Goal: Complete application form

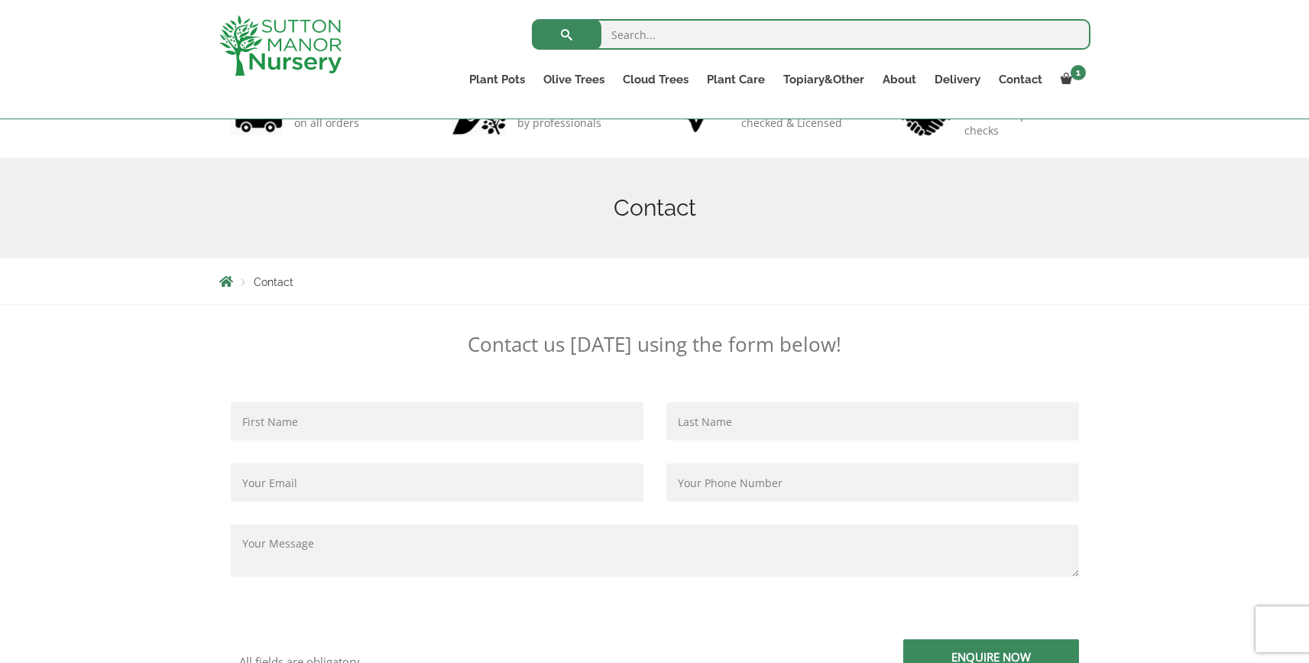
scroll to position [287, 0]
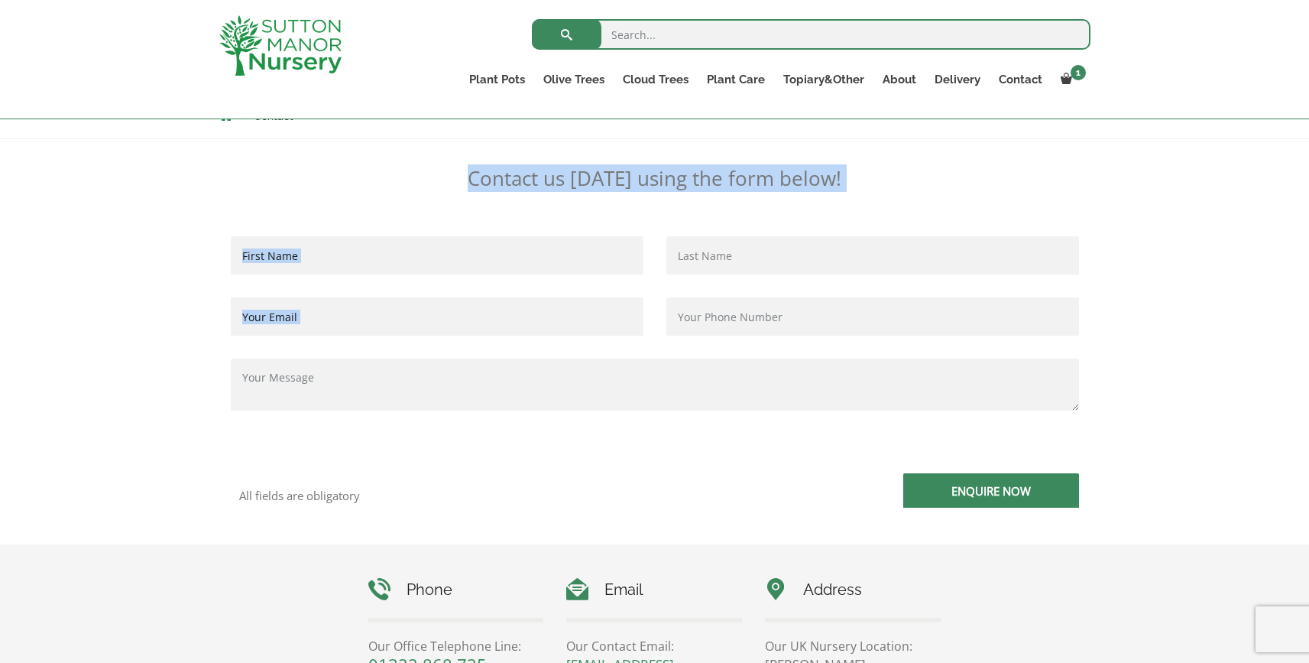
drag, startPoint x: 458, startPoint y: 180, endPoint x: 906, endPoint y: 212, distance: 449.8
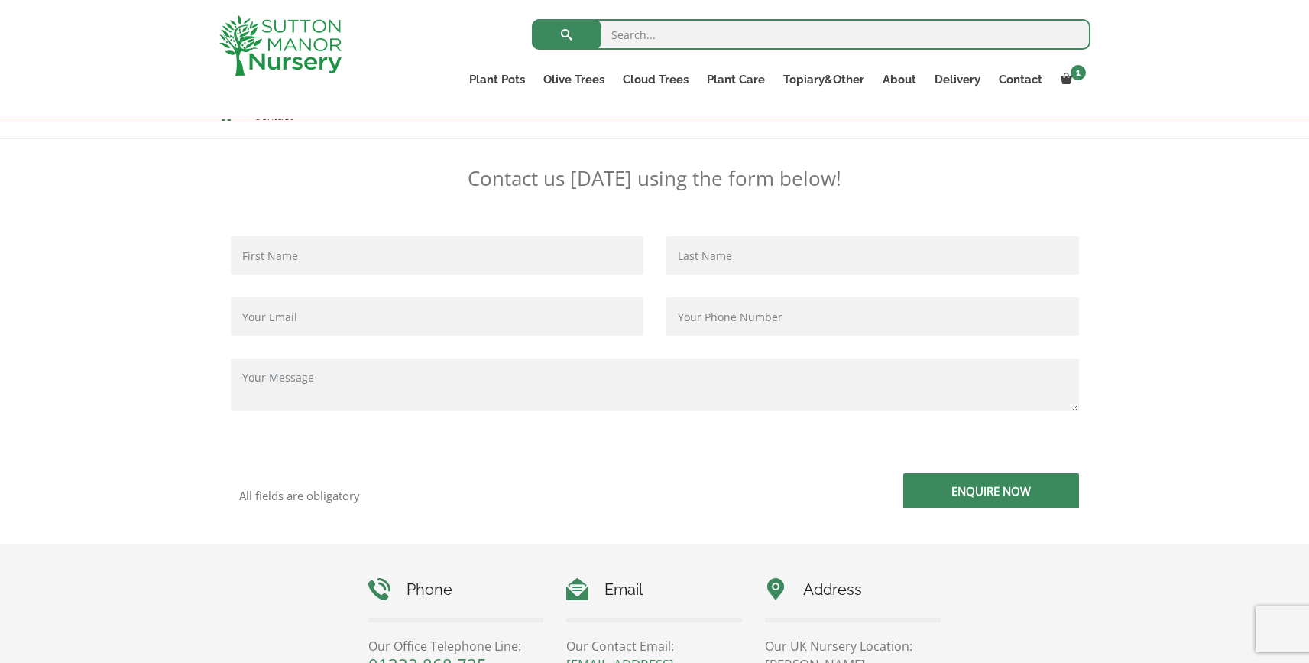
click at [887, 188] on p "Contact us [DATE] using the form below!" at bounding box center [654, 178] width 871 height 24
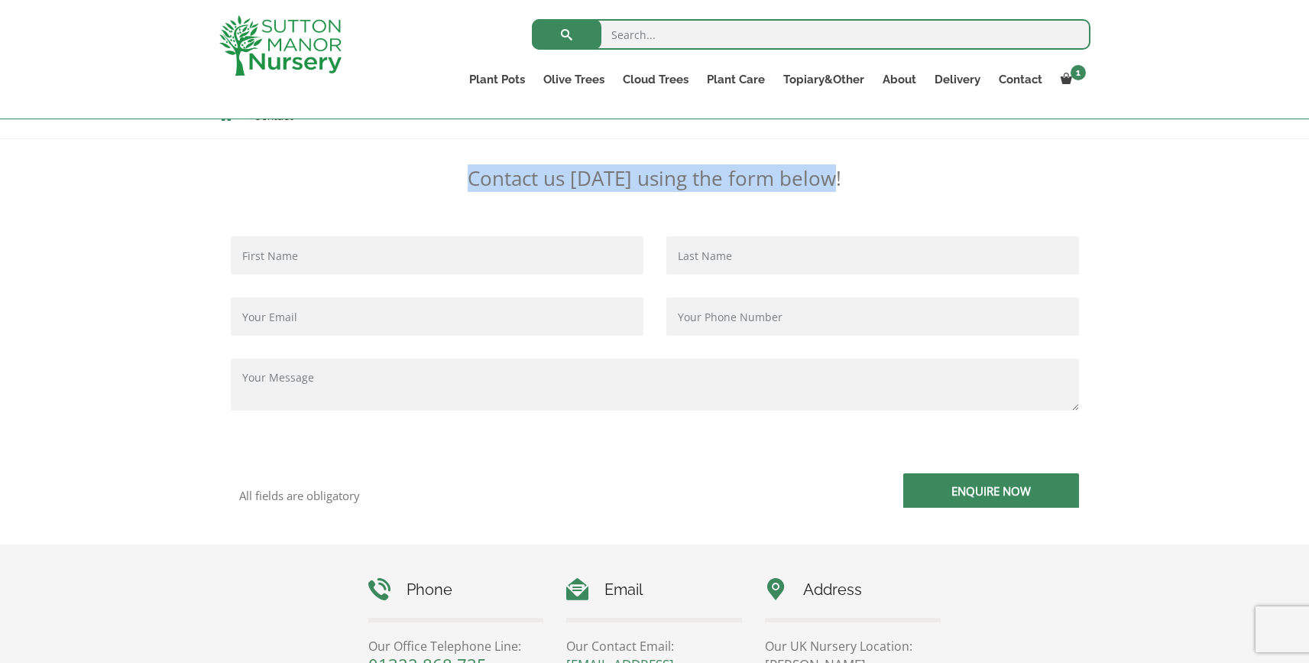
drag, startPoint x: 860, startPoint y: 179, endPoint x: 474, endPoint y: 183, distance: 386.0
click at [474, 183] on p "Contact us [DATE] using the form below!" at bounding box center [654, 178] width 871 height 24
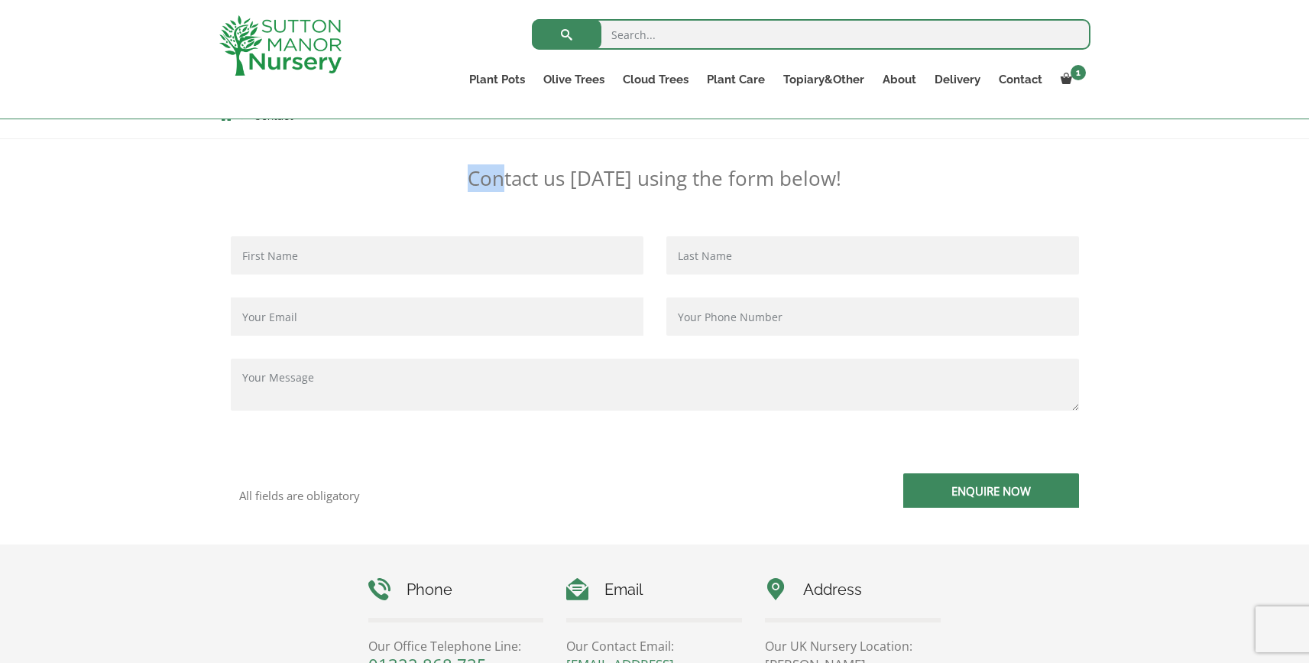
drag, startPoint x: 472, startPoint y: 181, endPoint x: 511, endPoint y: 181, distance: 39.7
click at [510, 181] on p "Contact us [DATE] using the form below!" at bounding box center [654, 178] width 871 height 24
click at [511, 181] on p "Contact us [DATE] using the form below!" at bounding box center [654, 178] width 871 height 24
click at [402, 256] on input "Contact form" at bounding box center [437, 255] width 413 height 38
click at [368, 195] on div "Contact us [DATE] using the form below!" at bounding box center [655, 186] width 894 height 40
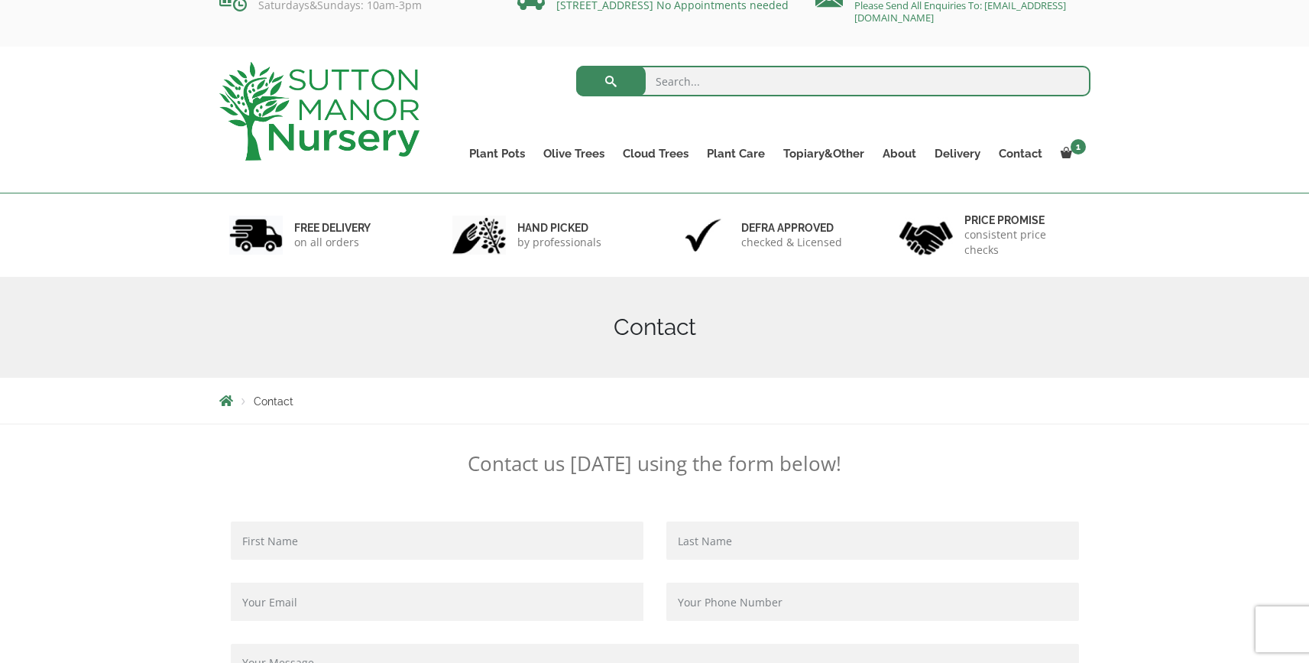
scroll to position [31, 0]
drag, startPoint x: 462, startPoint y: 454, endPoint x: 931, endPoint y: 449, distance: 469.3
click at [931, 449] on p "Contact us [DATE] using the form below!" at bounding box center [654, 461] width 871 height 24
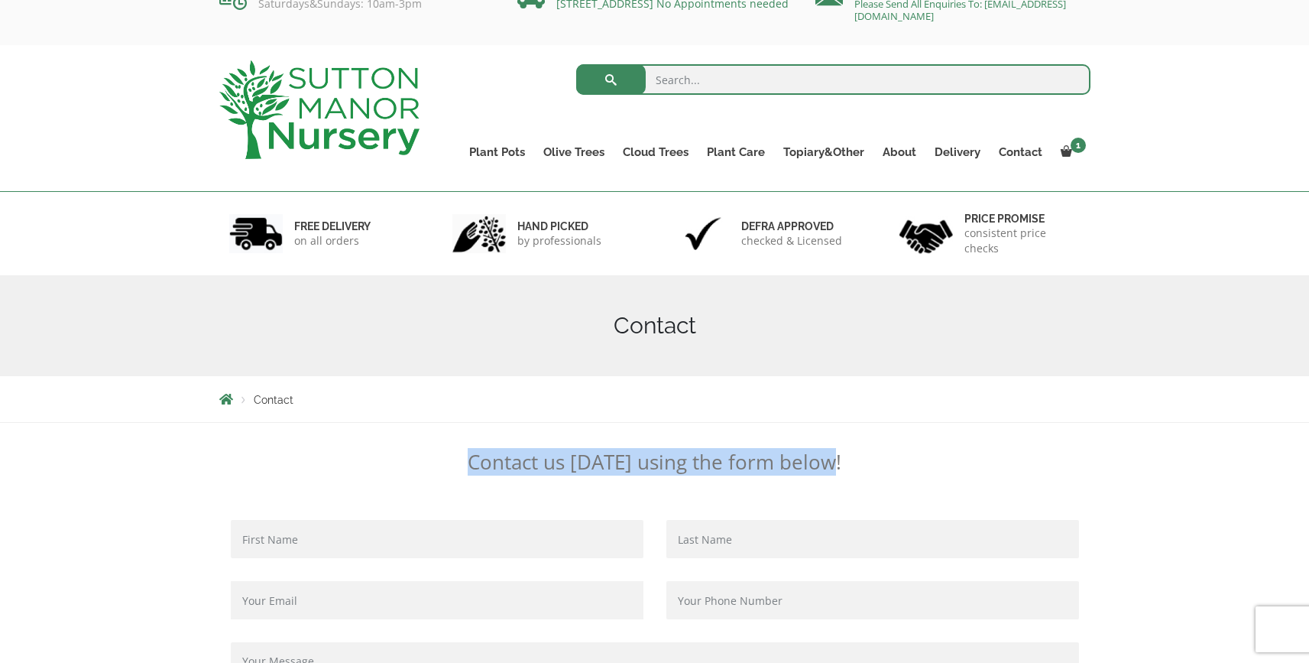
drag, startPoint x: 848, startPoint y: 463, endPoint x: 476, endPoint y: 465, distance: 371.4
click at [476, 465] on p "Contact us [DATE] using the form below!" at bounding box center [654, 461] width 871 height 24
copy p "Contact us [DATE] using the form below!"
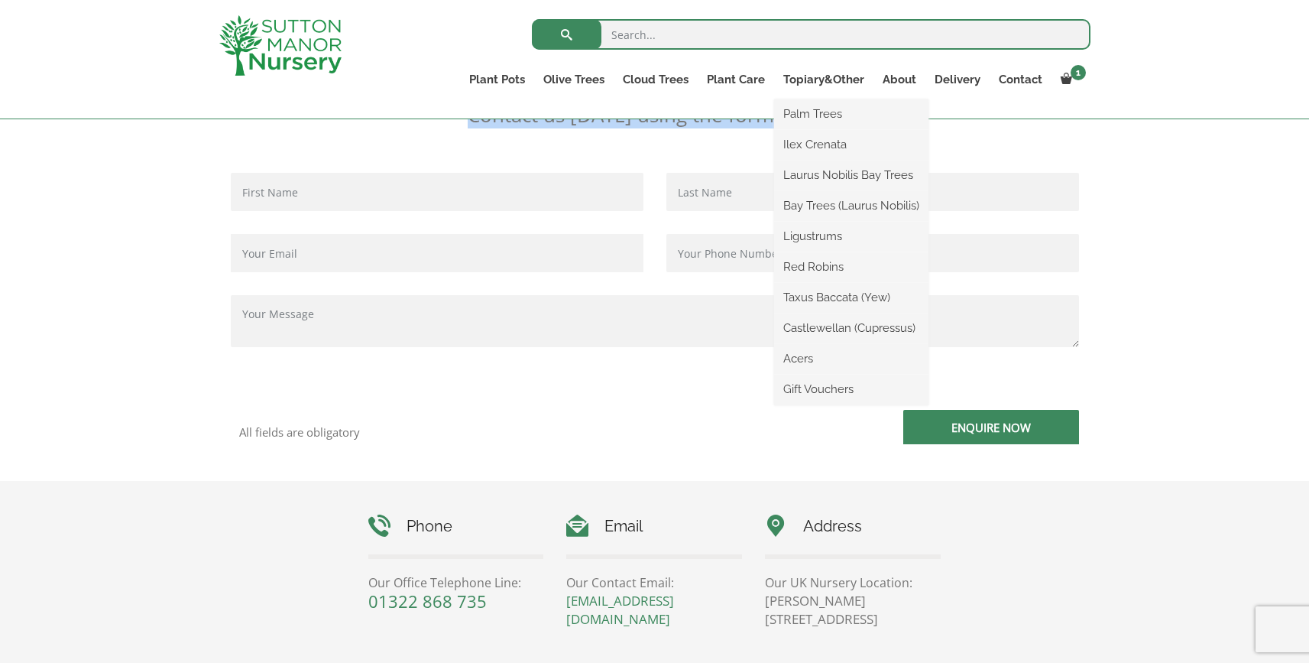
scroll to position [368, 0]
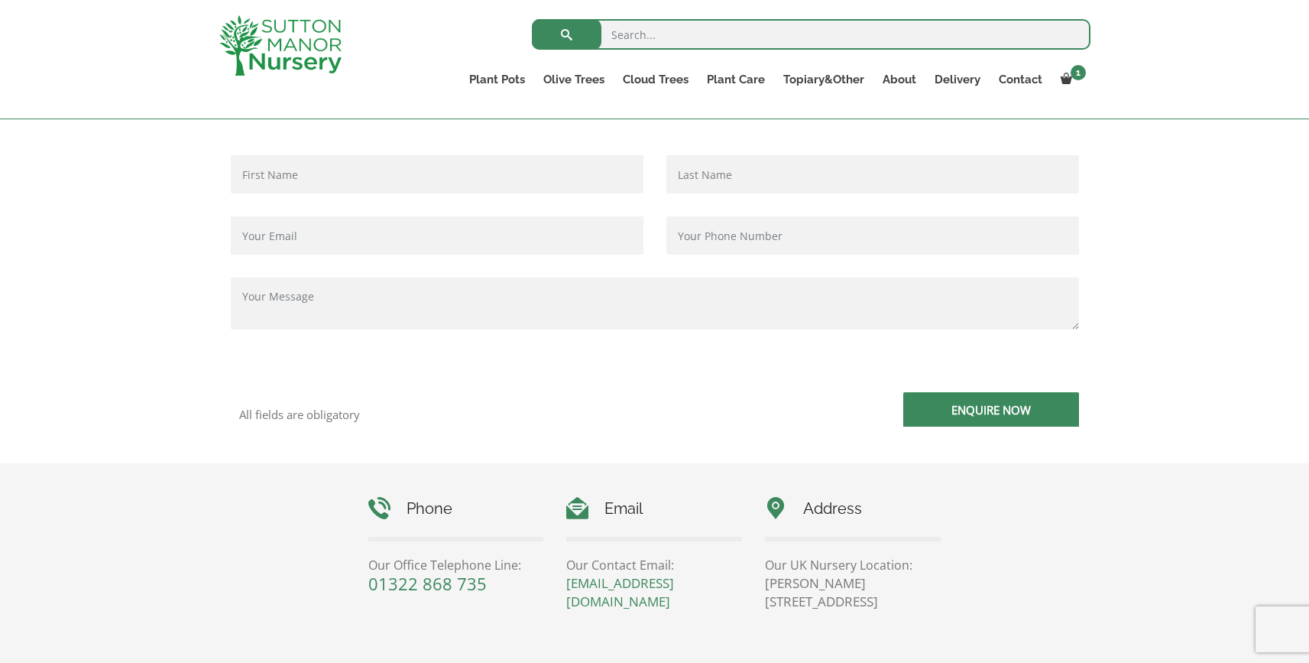
click at [322, 413] on p "All fields are obligatory" at bounding box center [441, 414] width 404 height 14
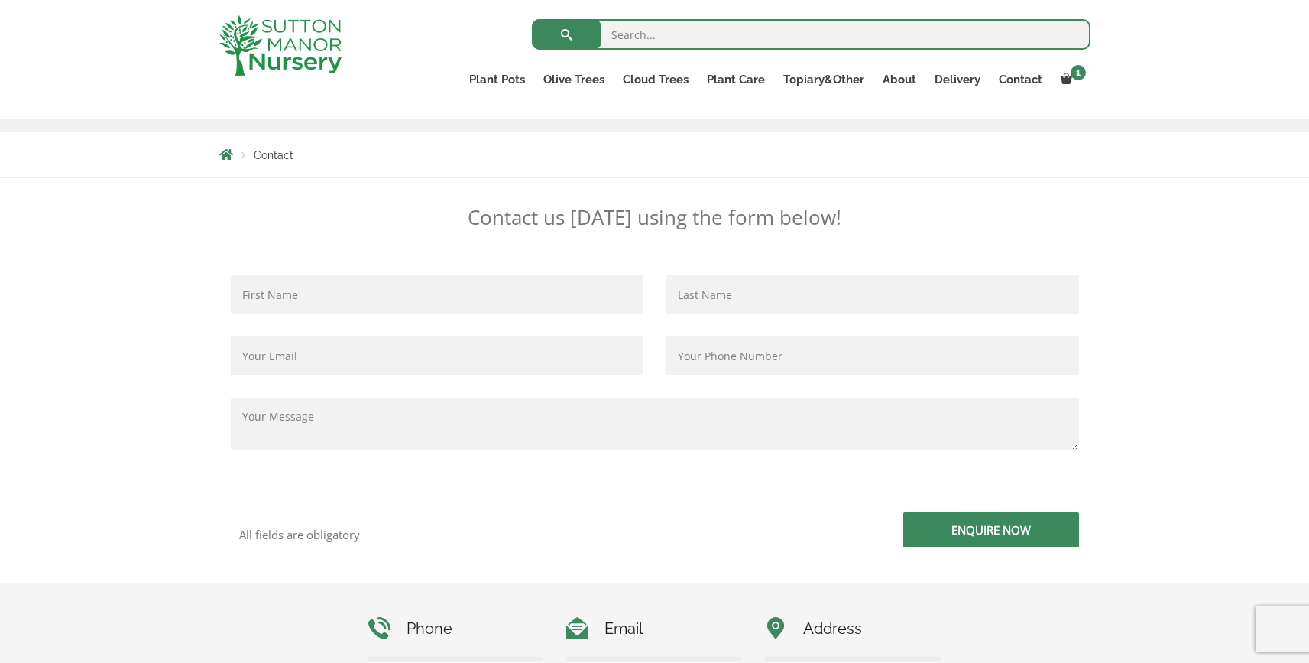
scroll to position [183, 0]
